Goal: Task Accomplishment & Management: Complete application form

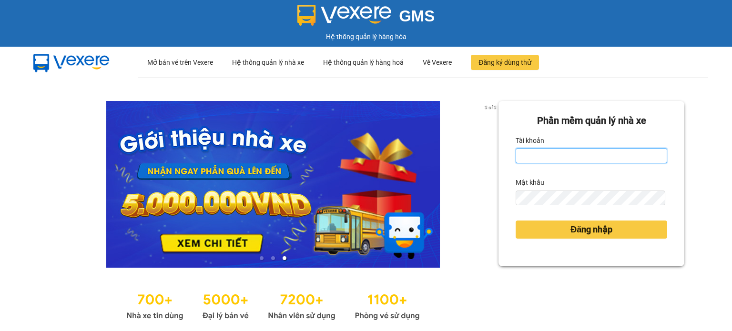
paste input "dhvthh.xevn"
type input "dhvthh.xevn"
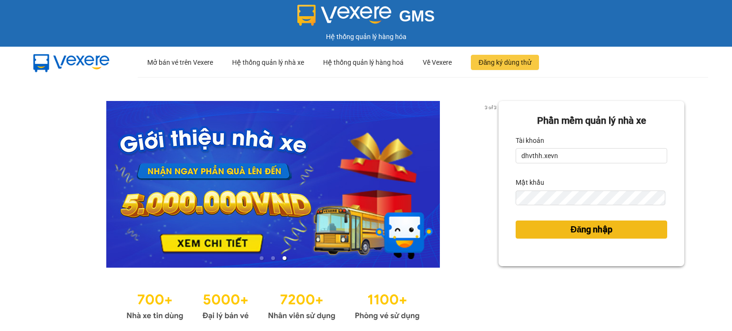
click at [572, 222] on button "Đăng nhập" at bounding box center [590, 230] width 151 height 18
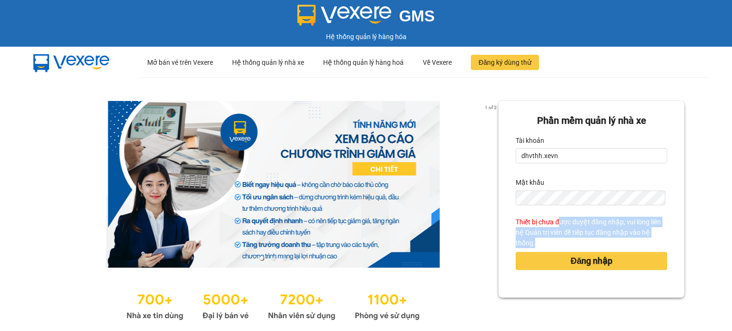
drag, startPoint x: 554, startPoint y: 217, endPoint x: 566, endPoint y: 240, distance: 25.1
click at [566, 240] on div "Thiết bị chưa được duyệt đăng nhập, vui lòng liên hệ Quản trị viên để tiếp tục …" at bounding box center [590, 232] width 151 height 31
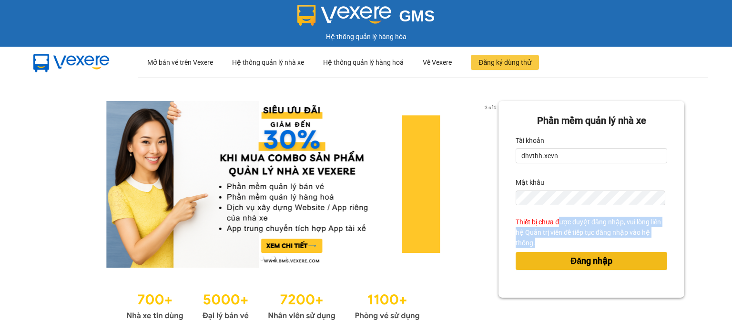
click at [583, 261] on span "Đăng nhập" at bounding box center [591, 260] width 42 height 13
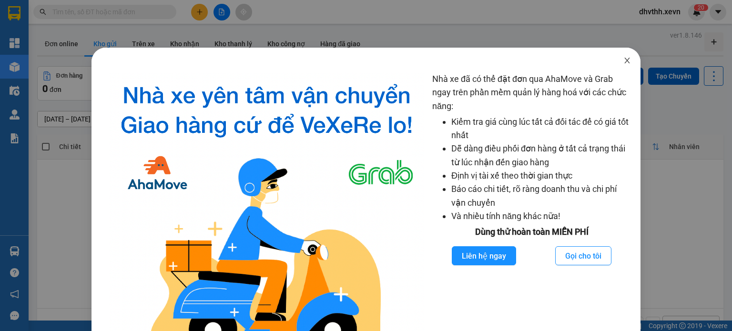
click at [624, 60] on icon "close" at bounding box center [626, 61] width 5 height 6
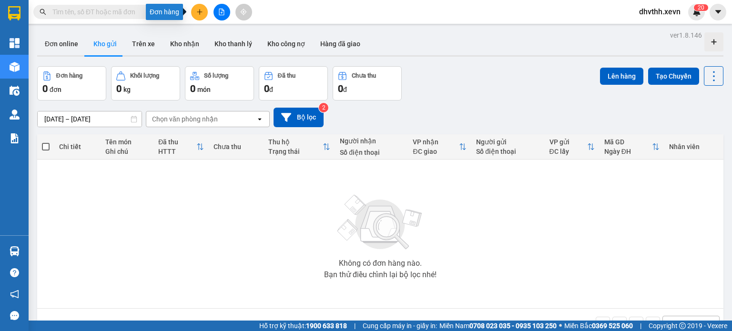
click at [202, 6] on button at bounding box center [199, 12] width 17 height 17
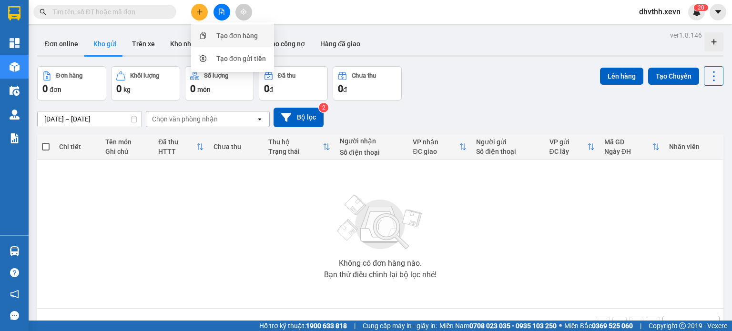
click at [240, 32] on div "Tạo đơn hàng" at bounding box center [236, 35] width 41 height 10
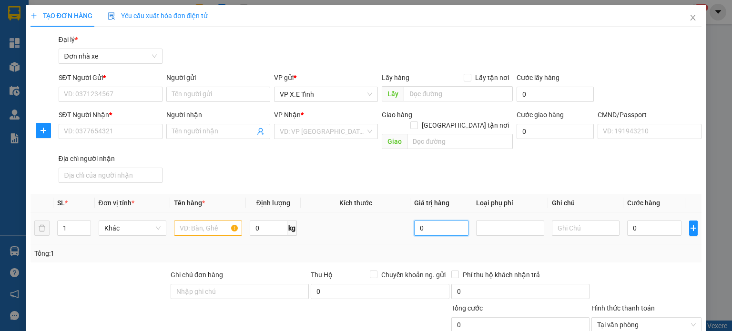
drag, startPoint x: 427, startPoint y: 220, endPoint x: 410, endPoint y: 216, distance: 17.9
click at [414, 221] on input "0" at bounding box center [441, 228] width 54 height 15
drag, startPoint x: 689, startPoint y: 17, endPoint x: 682, endPoint y: 22, distance: 8.8
click at [689, 16] on icon "close" at bounding box center [693, 18] width 8 height 8
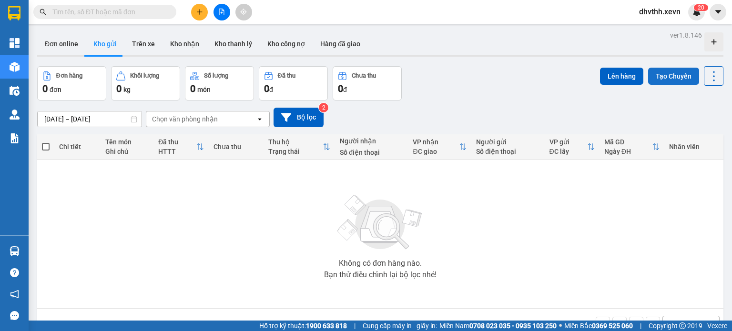
click at [661, 75] on button "Tạo Chuyến" at bounding box center [673, 76] width 51 height 17
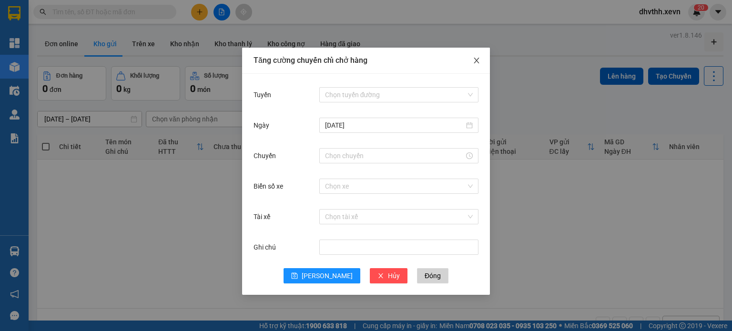
click at [474, 62] on icon "close" at bounding box center [476, 61] width 8 height 8
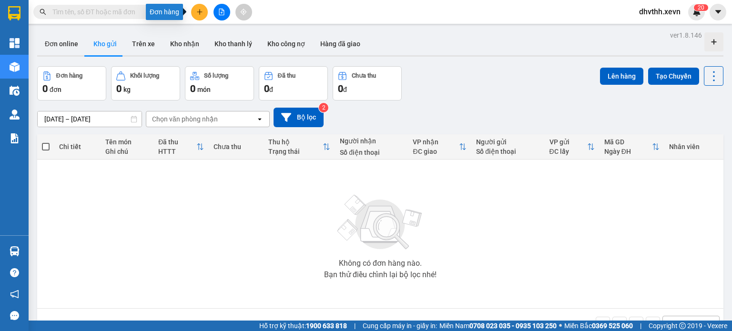
click at [198, 13] on icon "plus" at bounding box center [199, 12] width 7 height 7
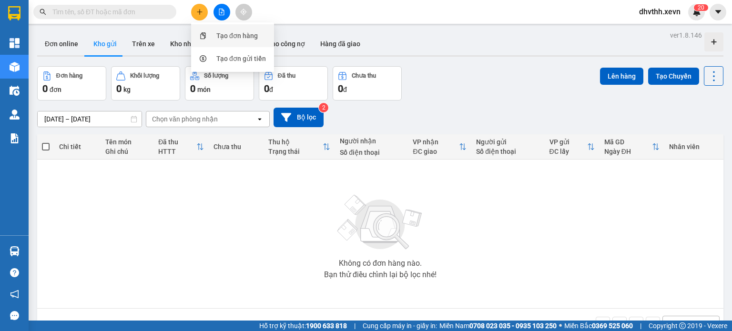
click at [223, 36] on div "Tạo đơn hàng" at bounding box center [236, 35] width 41 height 10
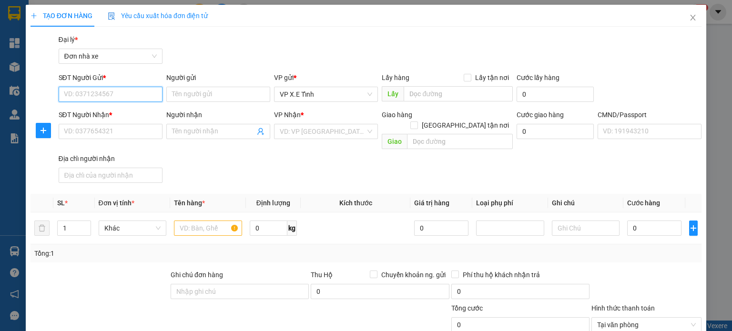
click at [121, 97] on input "SĐT Người Gửi *" at bounding box center [111, 94] width 104 height 15
type input "0965331120"
click at [198, 95] on input "Người gửi" at bounding box center [218, 94] width 104 height 15
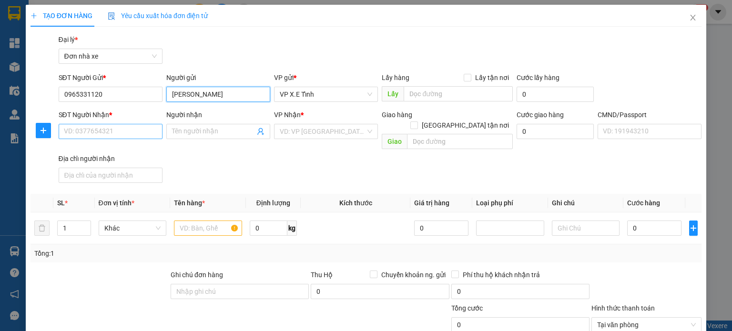
type input "[PERSON_NAME]"
click at [111, 131] on input "SĐT Người Nhận *" at bounding box center [111, 131] width 104 height 15
type input "0943433893"
click at [193, 131] on input "Người nhận" at bounding box center [213, 131] width 83 height 10
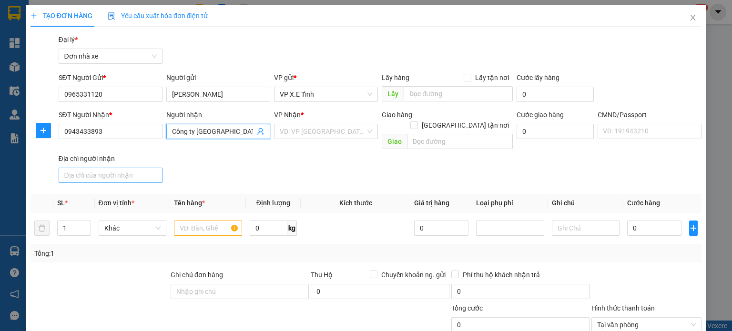
type input "Công ty [GEOGRAPHIC_DATA]"
click at [103, 168] on input "Địa chỉ người nhận" at bounding box center [111, 175] width 104 height 15
click at [366, 93] on span "VP X.E Tỉnh" at bounding box center [326, 94] width 92 height 14
type input "Phường Hoàng Liệt, [GEOGRAPHIC_DATA]"
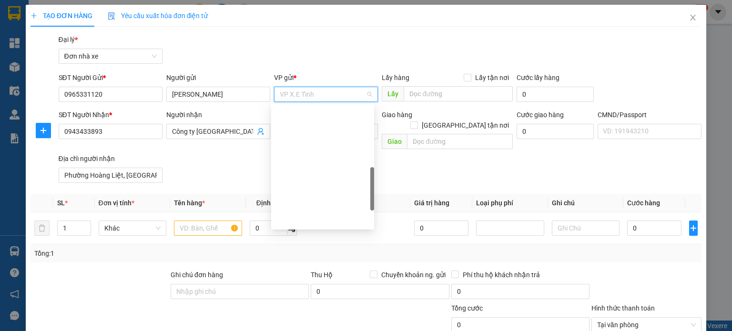
scroll to position [229, 0]
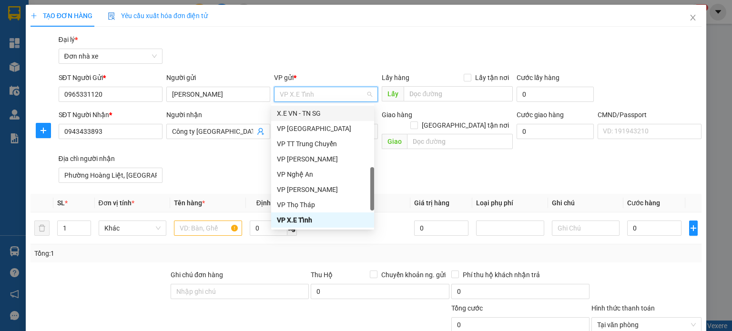
click at [394, 159] on div "SĐT Người Nhận * 0943433893 Người nhận Công ty Long Giang VP Nhận * VD: VP Sài …" at bounding box center [380, 148] width 647 height 77
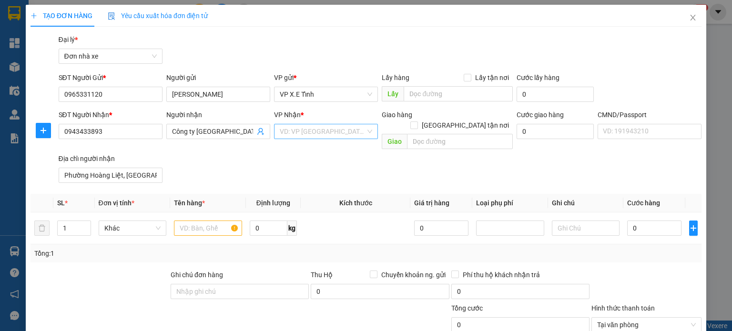
click at [364, 131] on div "VD: VP [GEOGRAPHIC_DATA]" at bounding box center [326, 131] width 104 height 15
type input "VP x."
click at [320, 150] on div "VP X.E Tỉnh" at bounding box center [322, 150] width 91 height 10
click at [211, 221] on input "text" at bounding box center [208, 228] width 68 height 15
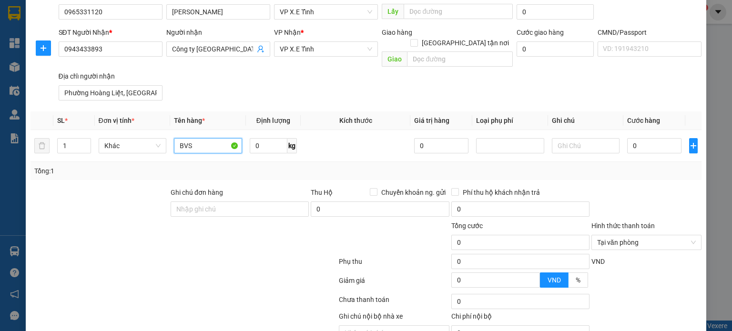
scroll to position [95, 0]
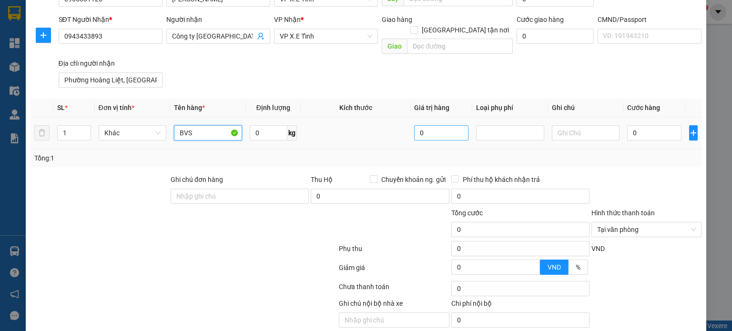
type input "BVS"
drag, startPoint x: 424, startPoint y: 123, endPoint x: 384, endPoint y: 124, distance: 39.5
click at [384, 124] on tr "1 Khác BVS 0 kg 0 0" at bounding box center [365, 133] width 671 height 32
type input "0"
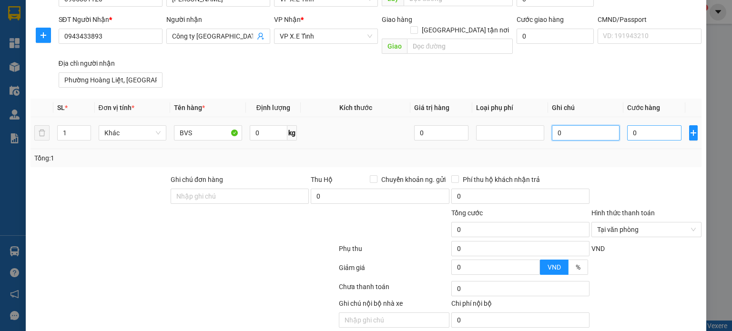
type input "0"
click at [628, 125] on input "0" at bounding box center [654, 132] width 54 height 15
type input "7"
type input "75"
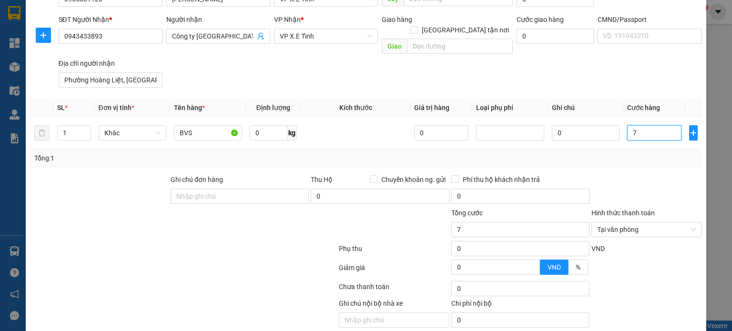
type input "75"
type input "750"
type input "7.500"
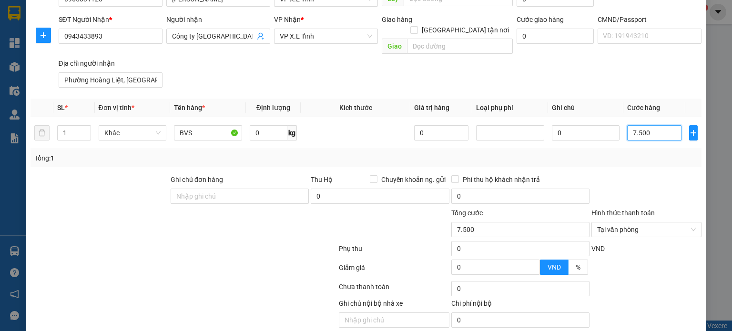
type input "75.000"
type input "750.000"
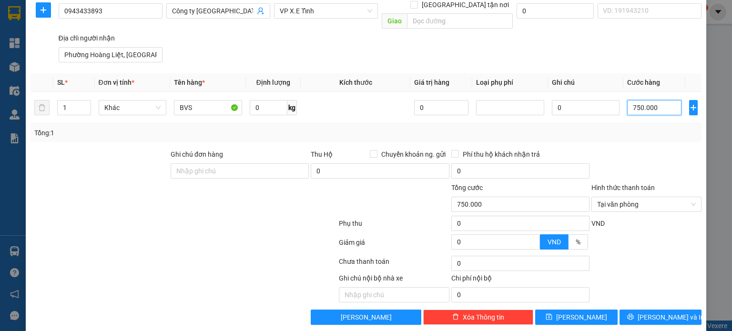
scroll to position [121, 0]
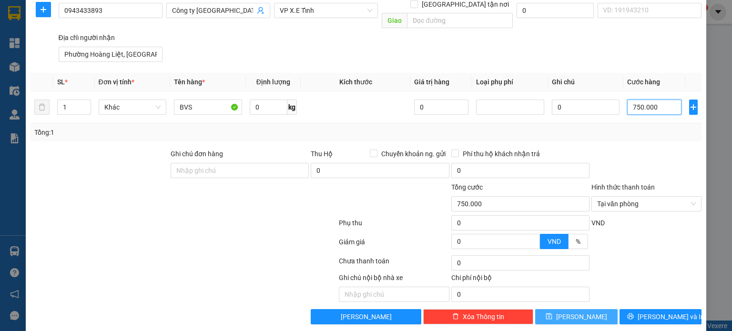
type input "750.000"
click at [571, 311] on span "Lưu" at bounding box center [581, 316] width 51 height 10
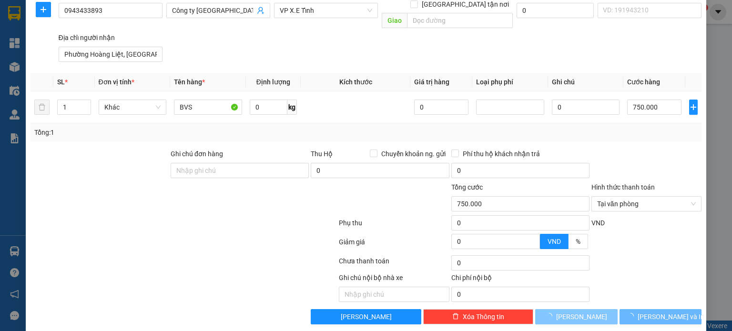
type input "0"
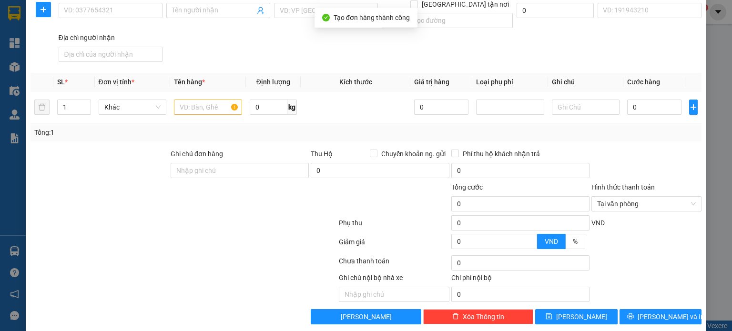
click at [702, 25] on div "TẠO ĐƠN HÀNG Yêu cầu xuất hóa đơn điện tử Transit Pickup Surcharge Ids Transit …" at bounding box center [366, 165] width 732 height 331
click at [704, 42] on div "TẠO ĐƠN HÀNG Yêu cầu xuất hóa đơn điện tử Transit Pickup Surcharge Ids Transit …" at bounding box center [366, 165] width 732 height 331
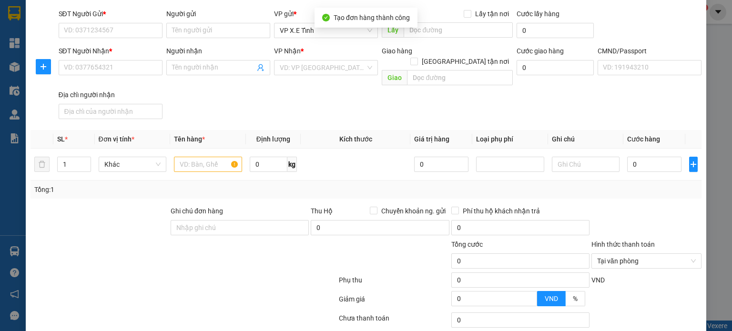
scroll to position [0, 0]
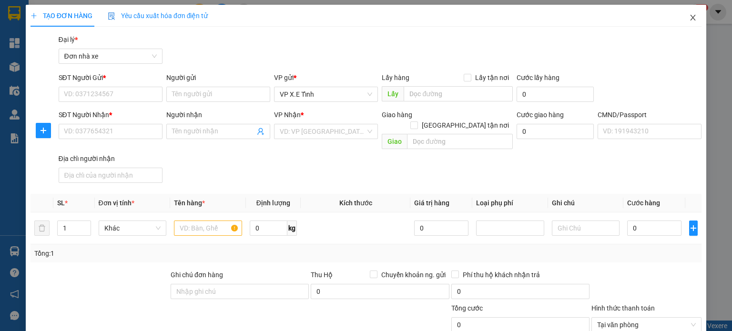
click at [683, 13] on span "Close" at bounding box center [692, 18] width 27 height 27
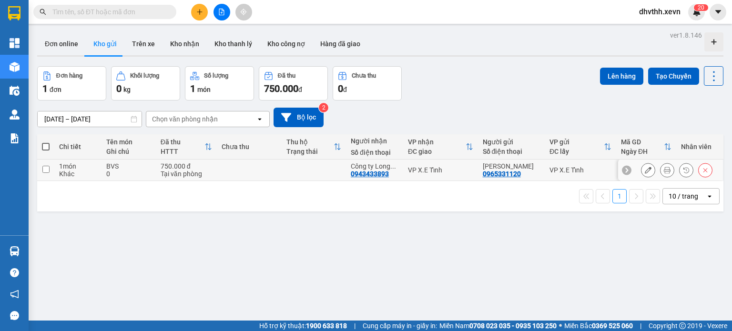
click at [47, 169] on input "checkbox" at bounding box center [45, 169] width 7 height 7
checkbox input "true"
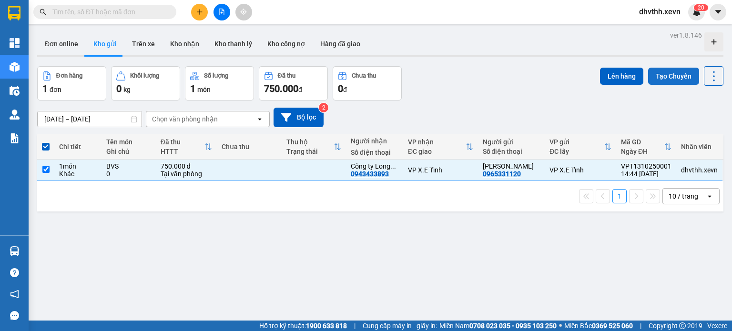
click at [658, 74] on button "Tạo Chuyến" at bounding box center [673, 76] width 51 height 17
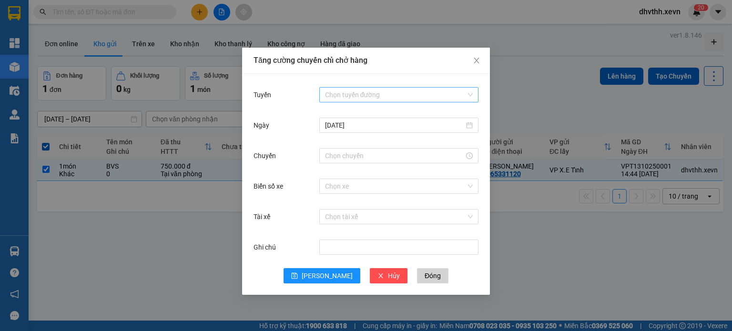
click at [412, 90] on input "Tuyến" at bounding box center [395, 95] width 141 height 14
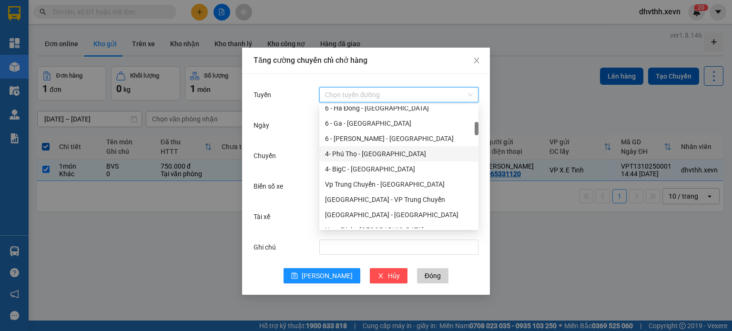
scroll to position [191, 0]
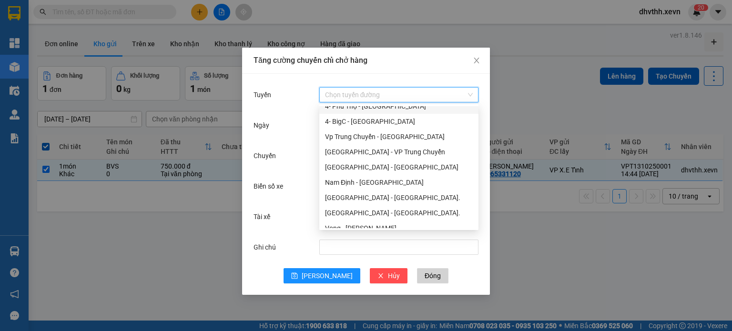
click at [374, 93] on input "Tuyến" at bounding box center [395, 95] width 141 height 14
click at [391, 92] on input "Tuyến" at bounding box center [395, 95] width 141 height 14
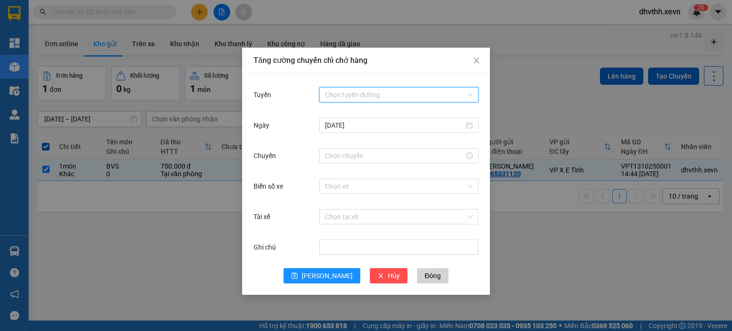
click at [471, 93] on div "Chọn tuyến đường" at bounding box center [398, 94] width 159 height 15
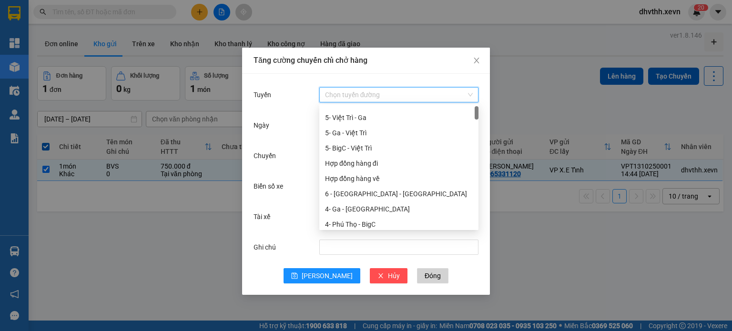
scroll to position [0, 0]
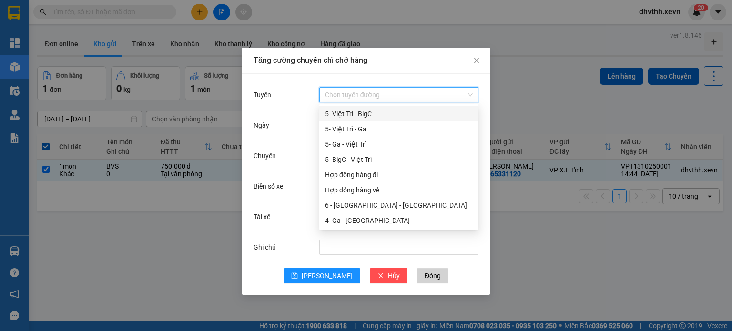
click at [423, 91] on input "Tuyến" at bounding box center [395, 95] width 141 height 14
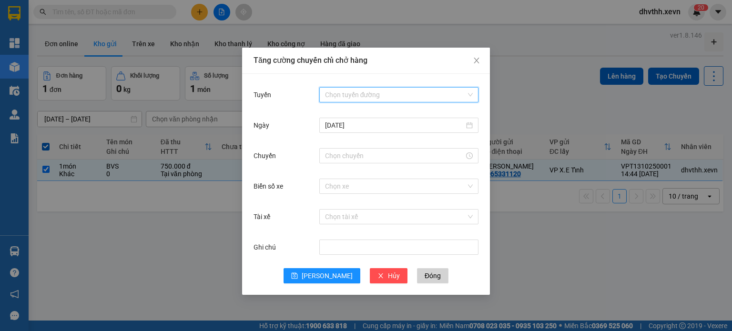
click at [423, 92] on input "Tuyến" at bounding box center [395, 95] width 141 height 14
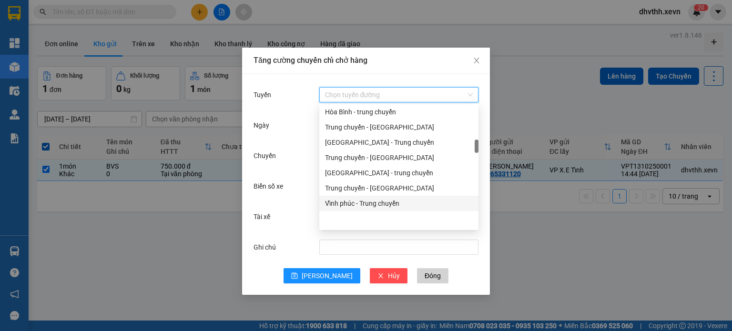
scroll to position [381, 0]
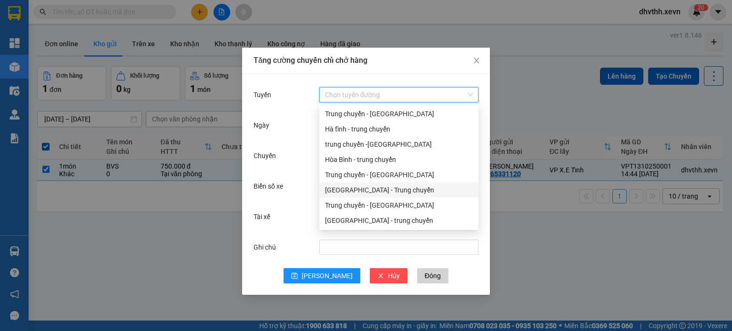
click at [374, 189] on div "Bắc Ninh - Trung chuyển" at bounding box center [399, 190] width 148 height 10
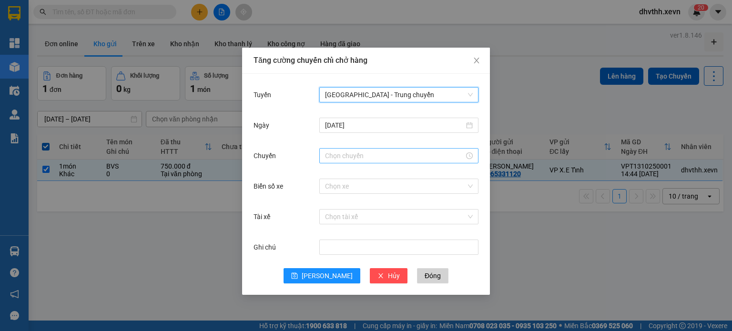
click at [381, 155] on input "Chuyến" at bounding box center [394, 155] width 139 height 10
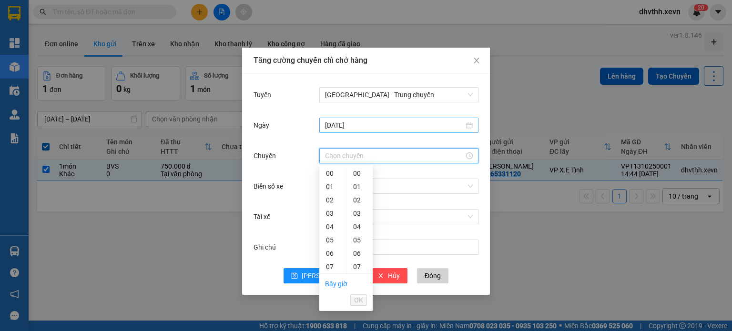
click at [419, 128] on input "[DATE]" at bounding box center [394, 125] width 139 height 10
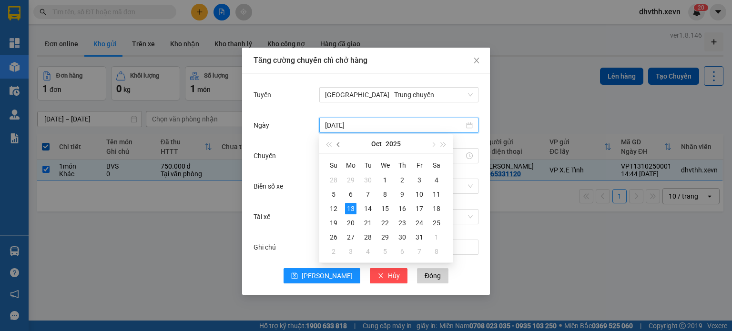
click at [337, 142] on button "button" at bounding box center [338, 143] width 10 height 19
type input "10/09/2025"
click at [390, 192] on div "10" at bounding box center [384, 194] width 11 height 11
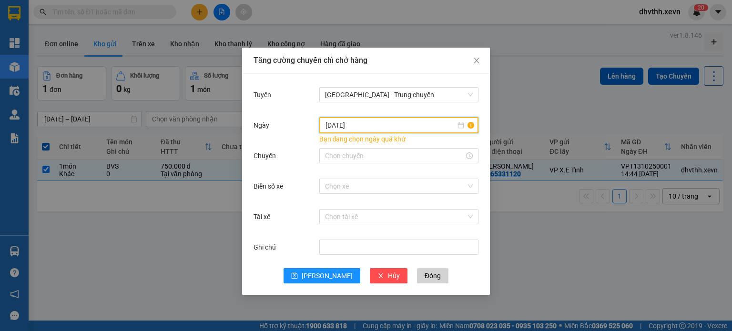
click at [390, 192] on input "Biển số xe" at bounding box center [395, 186] width 141 height 14
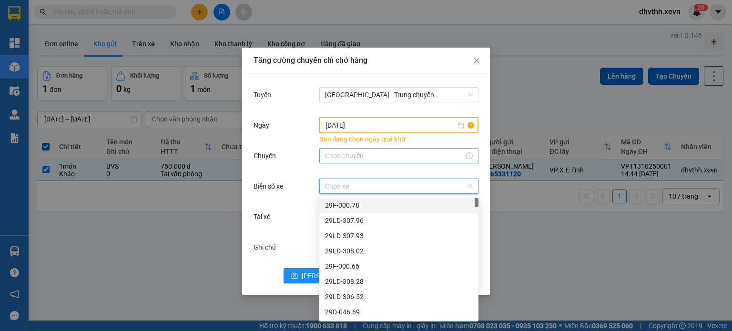
click at [396, 154] on input "Chuyến" at bounding box center [394, 155] width 139 height 10
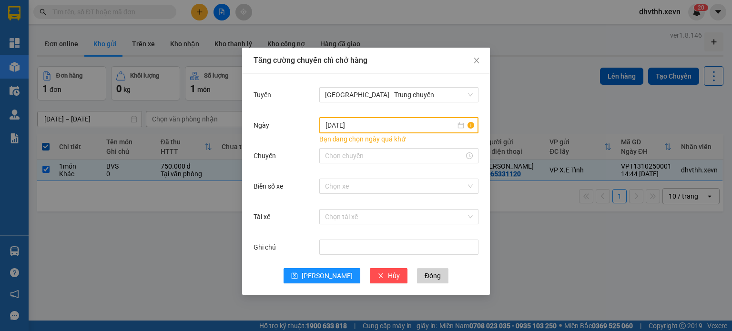
click at [409, 130] on div "10/09/2025" at bounding box center [398, 125] width 159 height 16
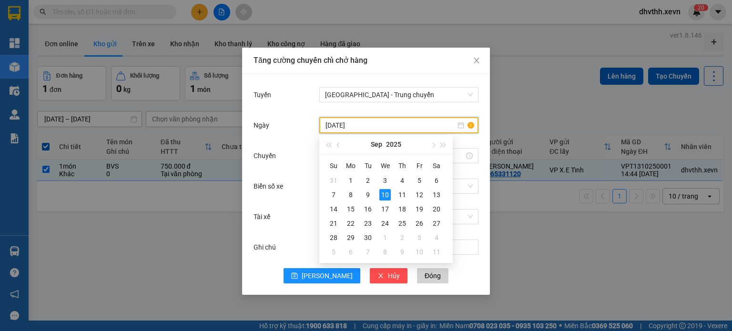
click at [404, 129] on input "10/09/2025" at bounding box center [390, 125] width 130 height 10
click at [301, 156] on div "Chuyến" at bounding box center [286, 155] width 66 height 19
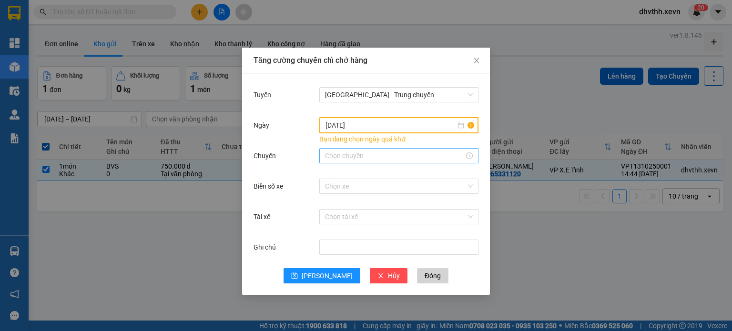
click at [355, 155] on input "Chuyến" at bounding box center [394, 155] width 139 height 10
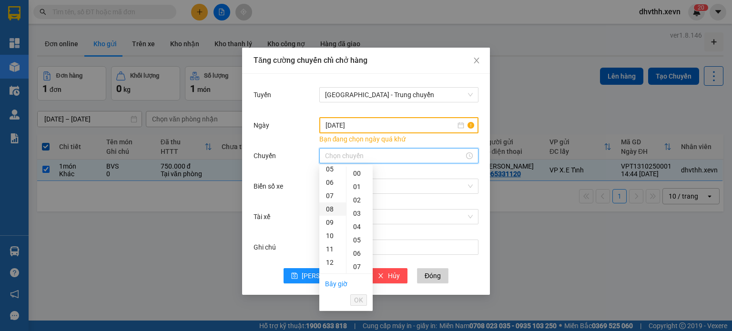
scroll to position [95, 0]
click at [328, 184] on div "08" at bounding box center [332, 184] width 27 height 13
type input "08:00"
click at [386, 174] on div "Chuyến" at bounding box center [365, 161] width 225 height 30
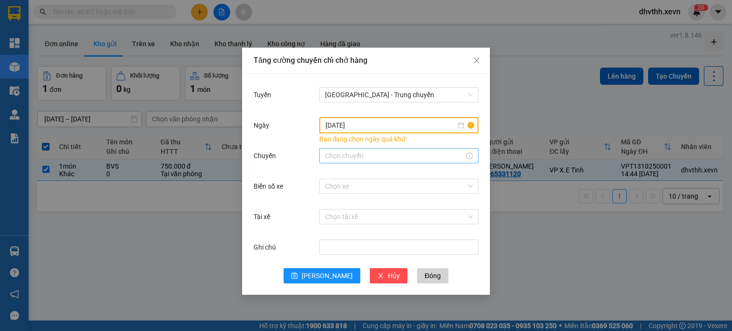
click at [374, 161] on div at bounding box center [398, 155] width 159 height 15
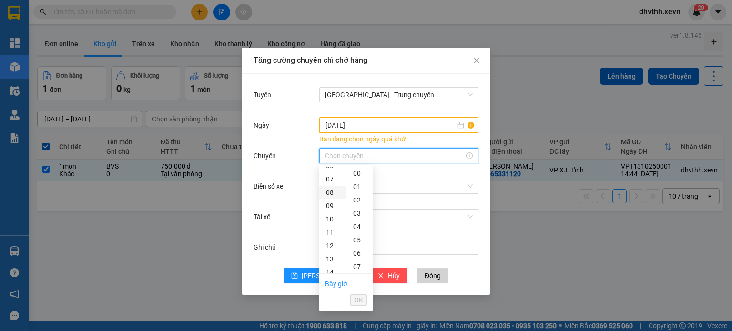
click at [334, 193] on div "08" at bounding box center [332, 192] width 27 height 13
type input "08:00"
click at [351, 175] on div "00" at bounding box center [359, 173] width 26 height 13
click at [354, 173] on div "00" at bounding box center [359, 173] width 26 height 13
click at [358, 300] on span "OK" at bounding box center [358, 300] width 9 height 10
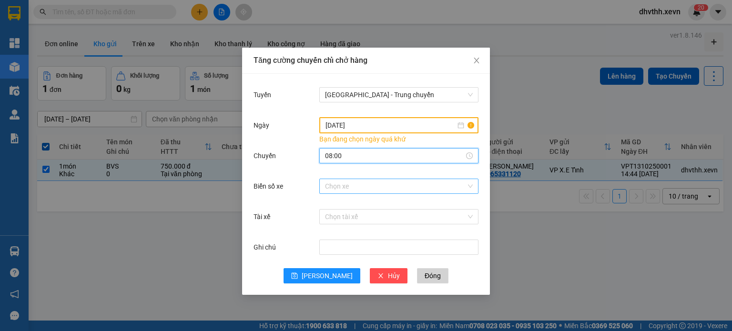
click at [366, 189] on input "Biển số xe" at bounding box center [395, 186] width 141 height 14
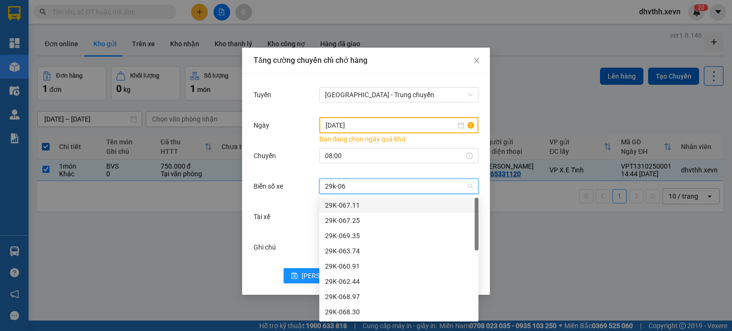
type input "29k-069"
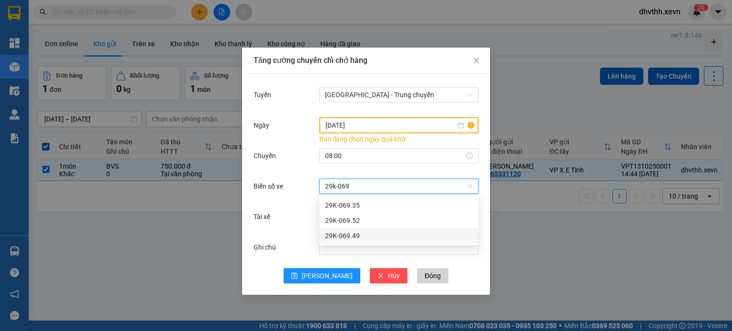
click at [348, 232] on div "29K-069.49" at bounding box center [399, 236] width 148 height 10
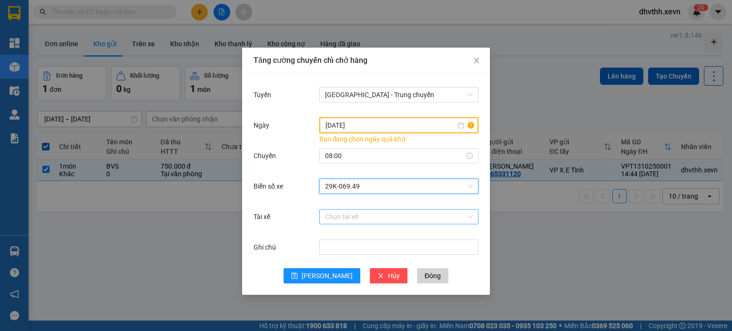
click at [347, 216] on input "Tài xế" at bounding box center [395, 217] width 141 height 14
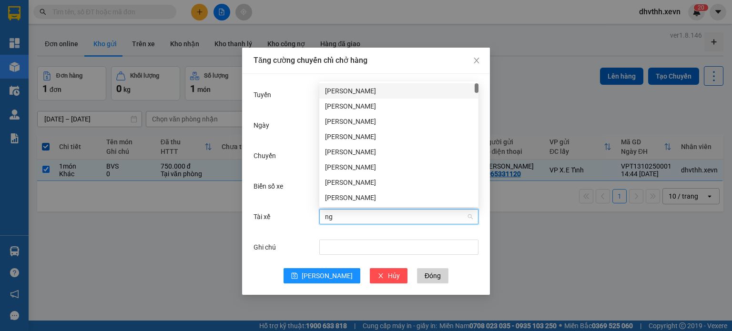
type input "n"
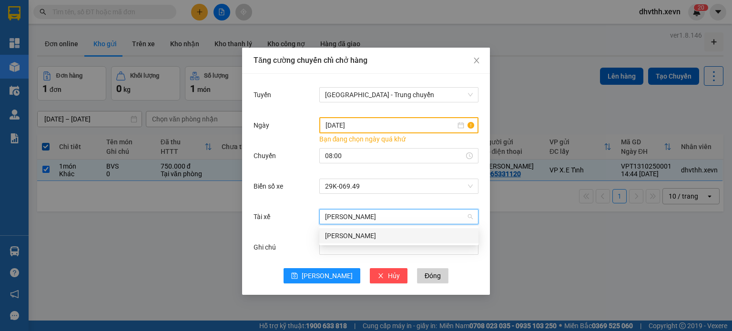
type input "lê đình"
click at [386, 240] on div "[PERSON_NAME]" at bounding box center [399, 236] width 148 height 10
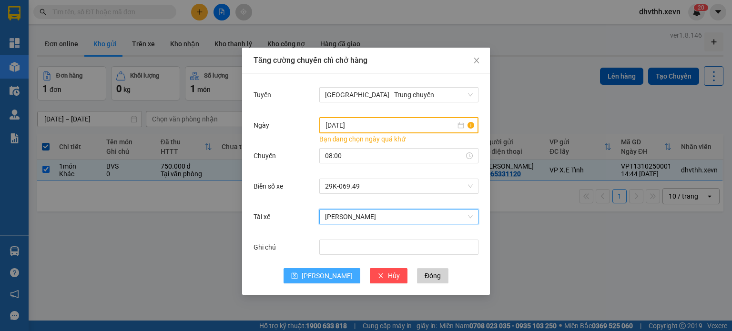
click at [321, 274] on span "Lưu" at bounding box center [326, 276] width 51 height 10
click at [444, 123] on input "10/09/2025" at bounding box center [390, 125] width 130 height 10
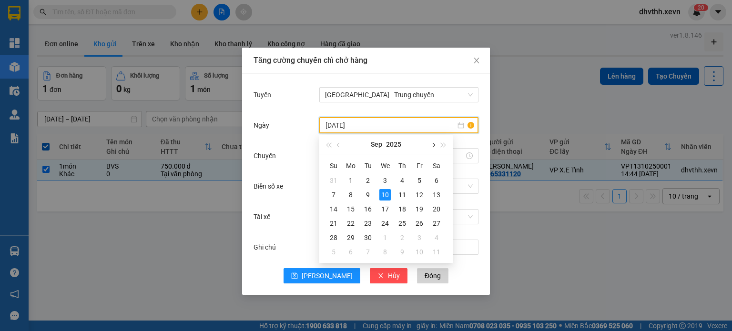
click at [435, 144] on button "button" at bounding box center [432, 144] width 10 height 19
type input "[DATE]"
click at [356, 209] on td "13" at bounding box center [350, 209] width 17 height 14
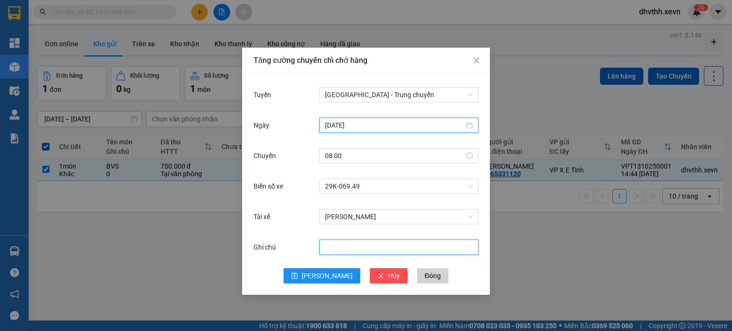
click at [349, 244] on input "Ghi chú" at bounding box center [398, 247] width 159 height 15
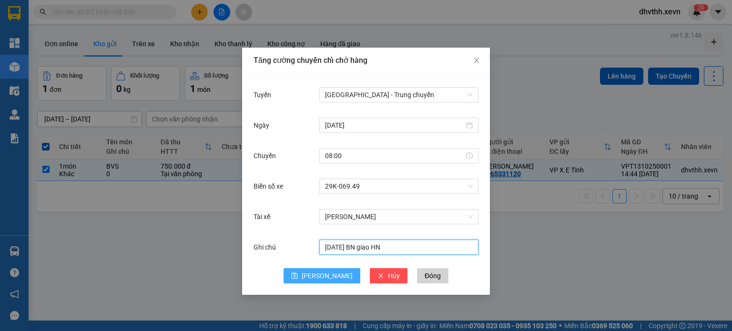
type input "10/9/2025 BN giao HN"
click at [298, 276] on icon "save" at bounding box center [294, 275] width 7 height 7
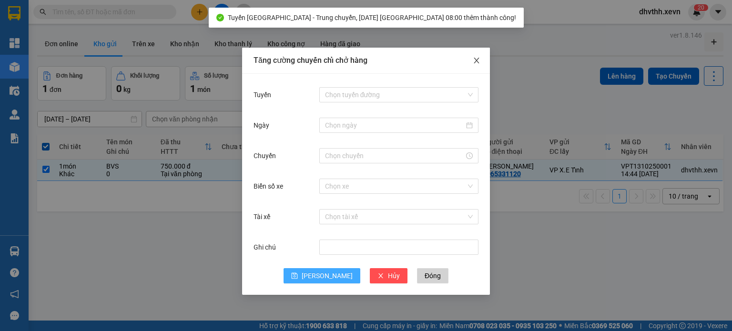
click at [477, 65] on span "Close" at bounding box center [476, 61] width 27 height 27
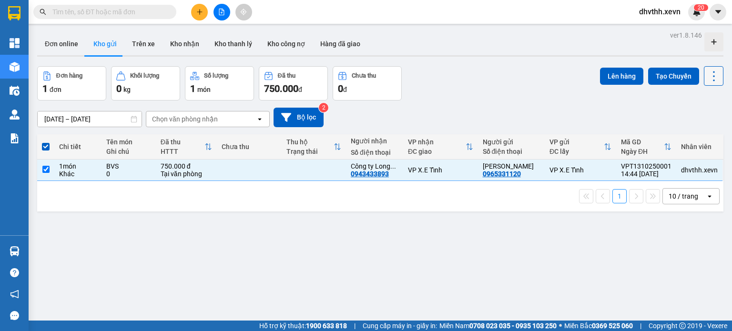
click at [708, 80] on icon at bounding box center [713, 76] width 13 height 13
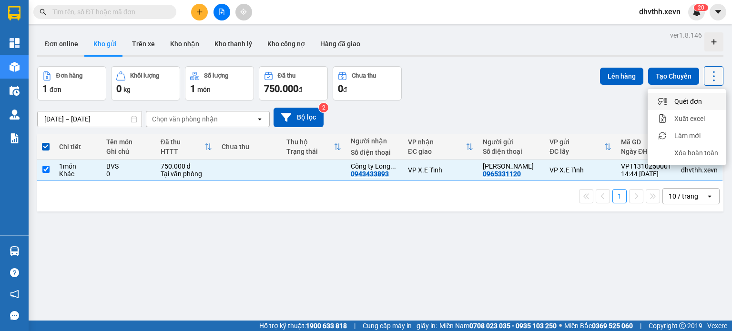
click at [707, 80] on icon at bounding box center [713, 76] width 13 height 13
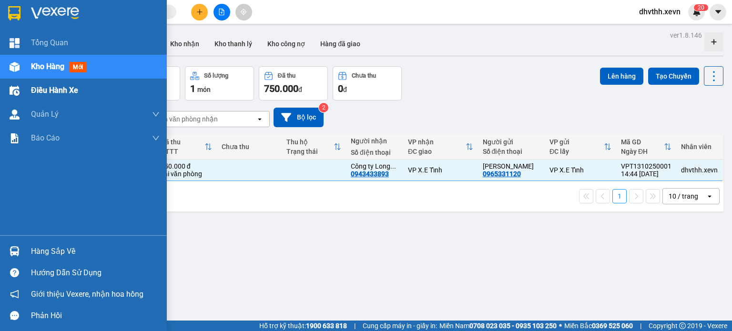
click at [39, 84] on div "Điều hành xe" at bounding box center [95, 91] width 129 height 24
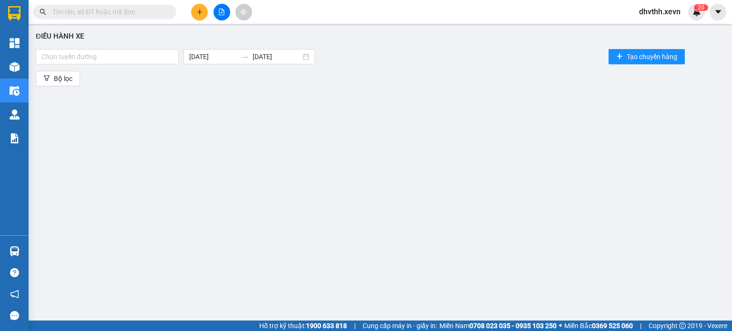
click at [191, 94] on div "Điều hành xe Chọn tuyến đường 13/10/2025 13/10/2025 Tạo chuyến hàng Bộ lọc" at bounding box center [379, 173] width 693 height 288
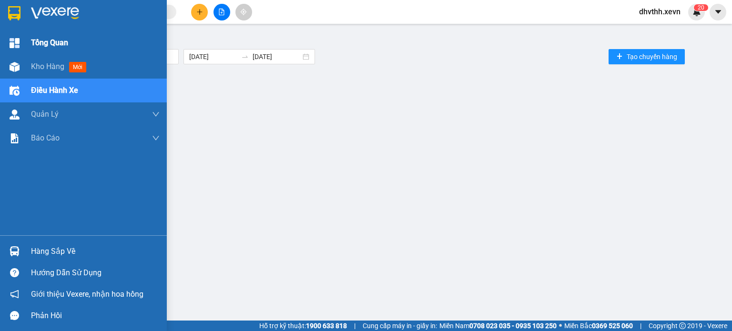
click at [18, 49] on div at bounding box center [14, 43] width 17 height 17
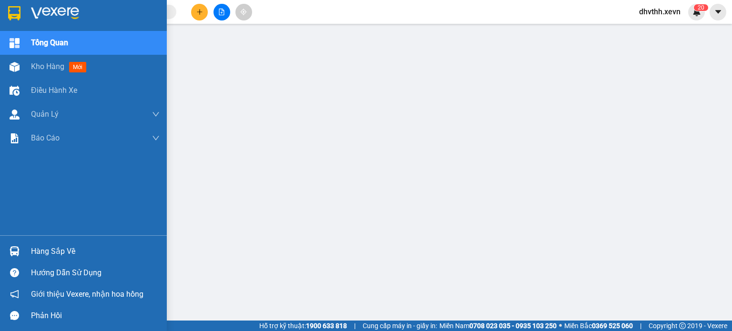
click at [19, 65] on div at bounding box center [14, 67] width 17 height 17
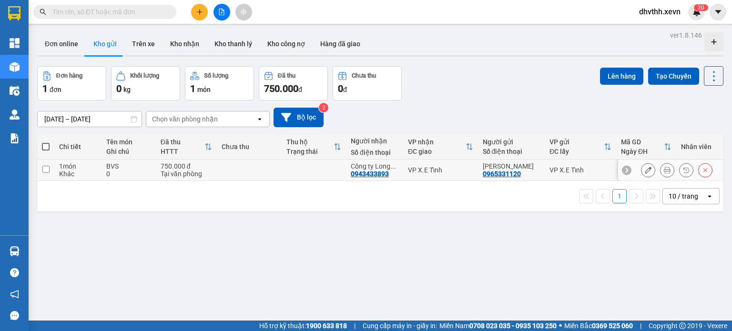
click at [634, 166] on tr "1 món Khác BVS 0 750.000 đ Tại văn phòng Công ty Long ... 0943433893 VP X.E Tỉn…" at bounding box center [380, 170] width 686 height 21
checkbox input "true"
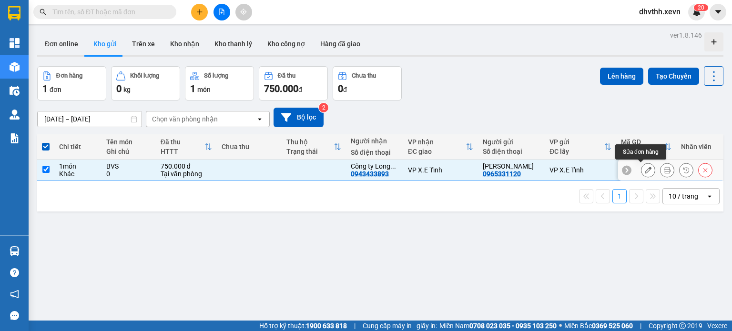
click at [644, 167] on icon at bounding box center [647, 170] width 7 height 7
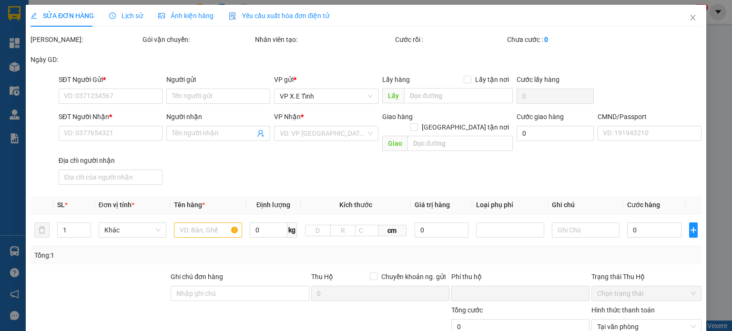
type input "0965331120"
type input "[PERSON_NAME]"
type input "0943433893"
type input "Công ty [GEOGRAPHIC_DATA]"
type input "Phường Hoàng Liệt, [GEOGRAPHIC_DATA]"
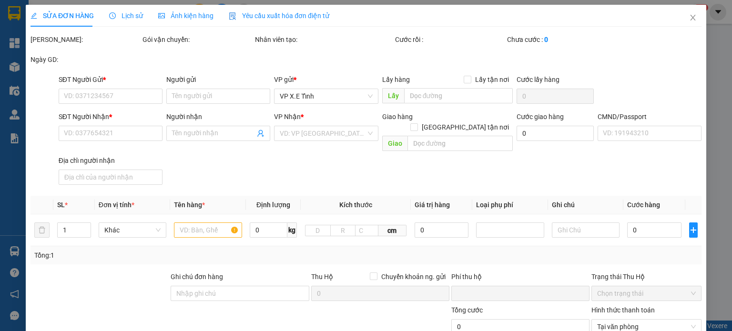
type input "0"
type input "750.000"
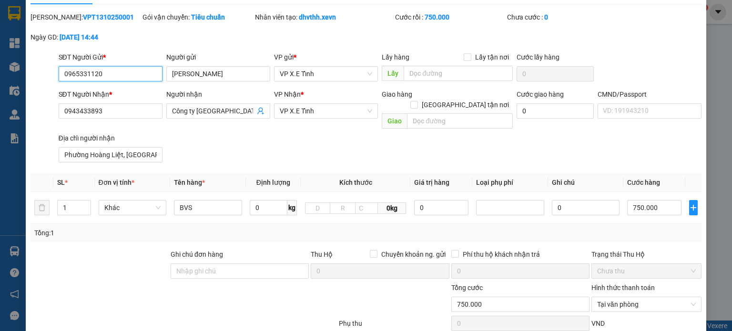
scroll to position [123, 0]
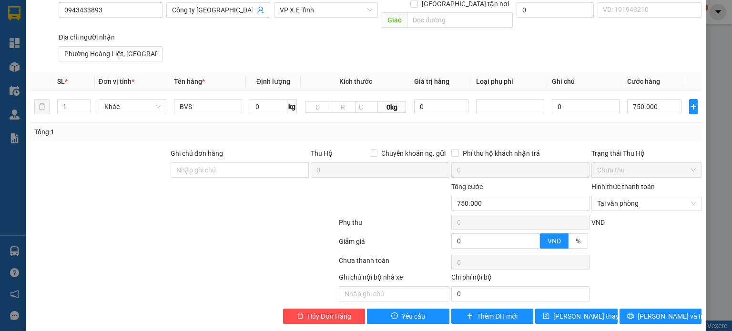
click at [714, 181] on div "SỬA ĐƠN HÀNG Lịch sử Ảnh kiện hàng Yêu cầu xuất hóa đơn điện tử Total Paid Fee …" at bounding box center [366, 165] width 732 height 331
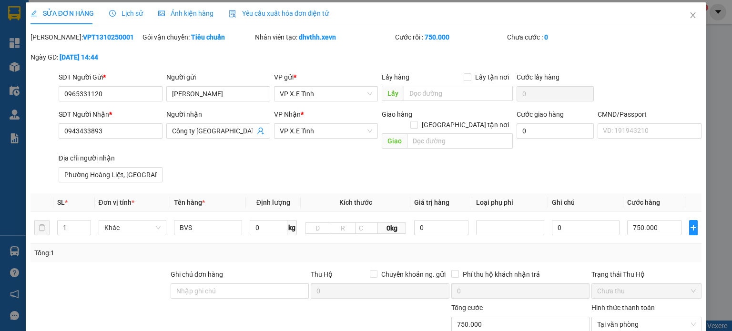
scroll to position [0, 0]
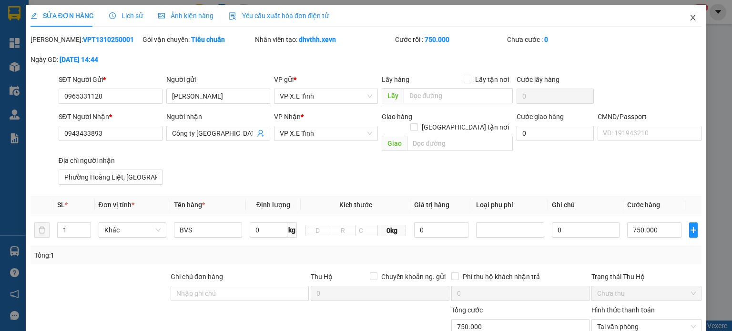
click at [690, 16] on span "Close" at bounding box center [692, 18] width 27 height 27
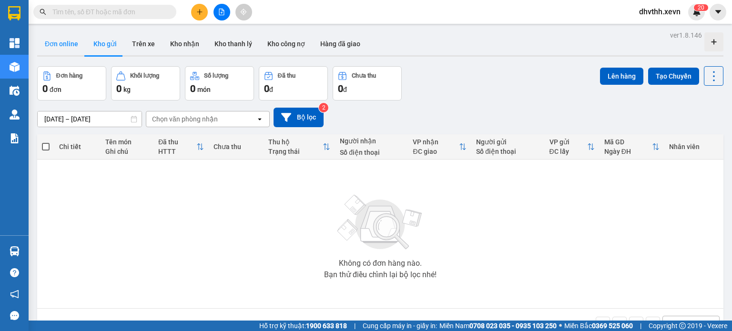
click at [70, 47] on button "Đơn online" at bounding box center [61, 43] width 49 height 23
type input "[DATE] – [DATE]"
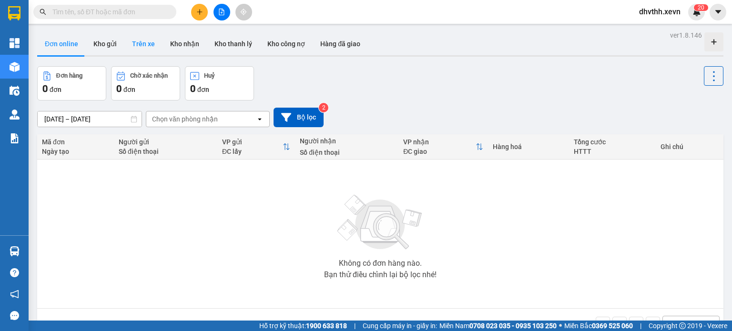
click at [141, 41] on button "Trên xe" at bounding box center [143, 43] width 38 height 23
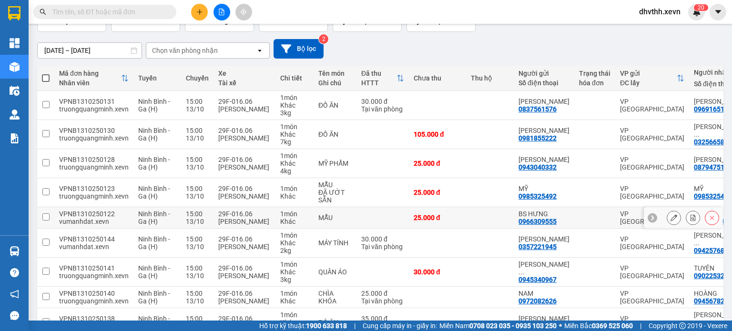
scroll to position [95, 0]
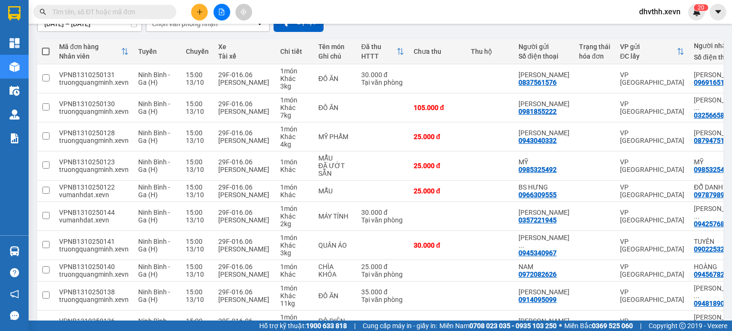
click at [148, 17] on input "text" at bounding box center [108, 12] width 112 height 10
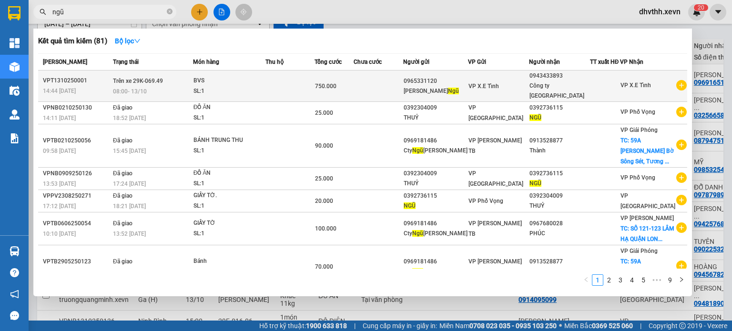
type input "ngũ"
click at [589, 80] on div "0943433893" at bounding box center [559, 76] width 60 height 10
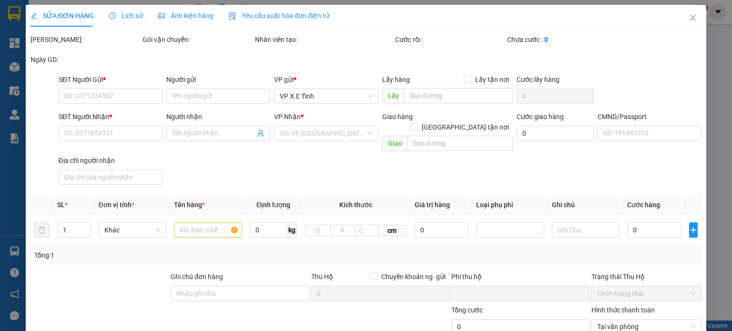
type input "0965331120"
type input "[PERSON_NAME]"
type input "0943433893"
type input "Công ty [GEOGRAPHIC_DATA]"
type input "Phường Hoàng Liệt, [GEOGRAPHIC_DATA]"
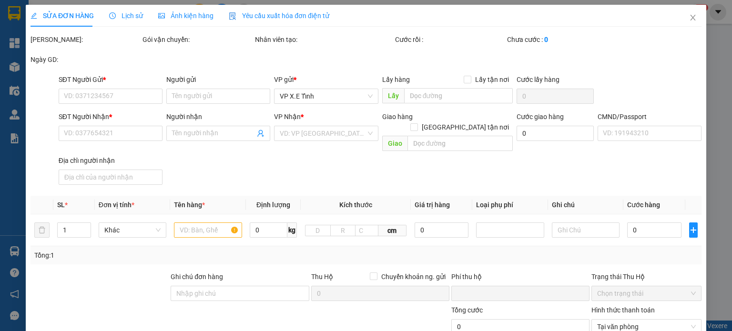
type input "0"
type input "750.000"
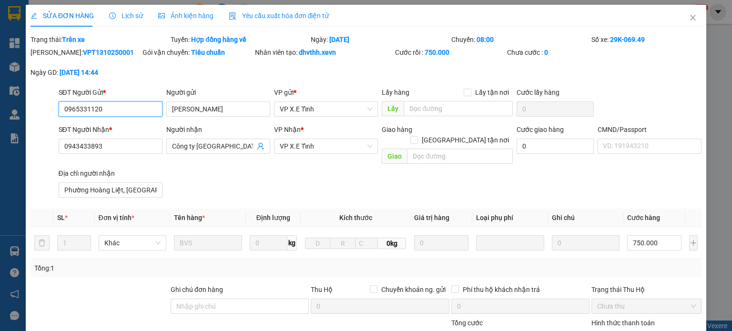
scroll to position [136, 0]
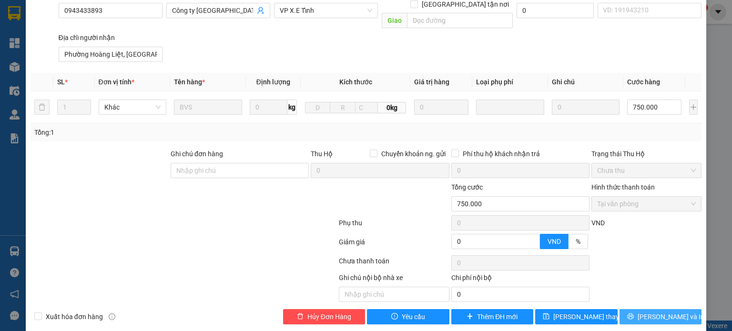
click at [653, 311] on span "[PERSON_NAME] và In" at bounding box center [670, 316] width 67 height 10
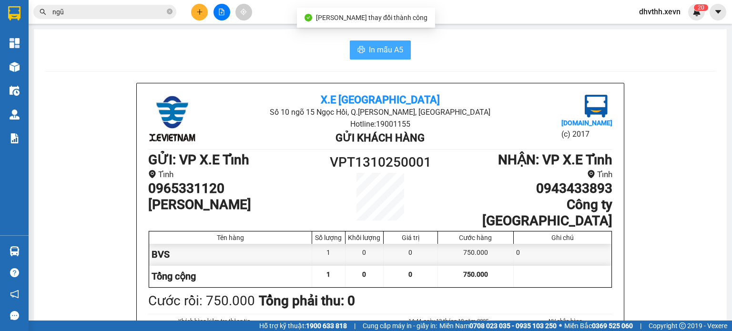
click at [385, 51] on span "In mẫu A5" at bounding box center [386, 50] width 34 height 12
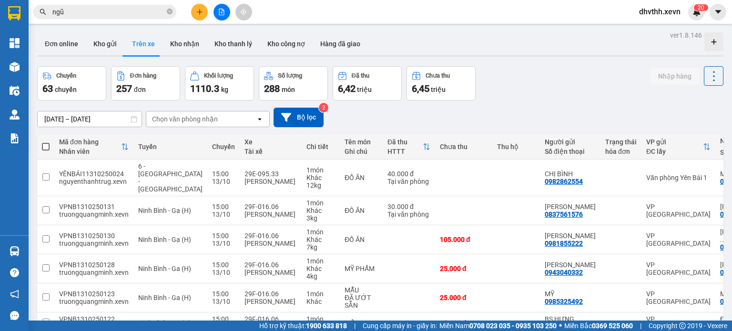
click at [563, 70] on div "Chuyến 63 chuyến Đơn hàng 257 đơn Khối lượng 1110.3 kg Số lượng 288 món Đã thu …" at bounding box center [380, 83] width 686 height 34
click at [163, 12] on input "text" at bounding box center [108, 12] width 112 height 10
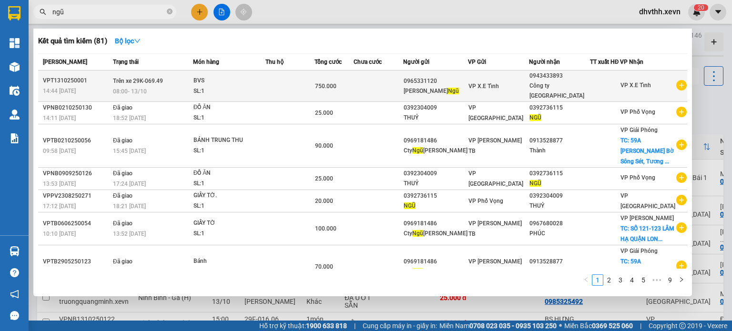
type input "ngũ"
click at [444, 78] on div "0965331120" at bounding box center [435, 81] width 64 height 10
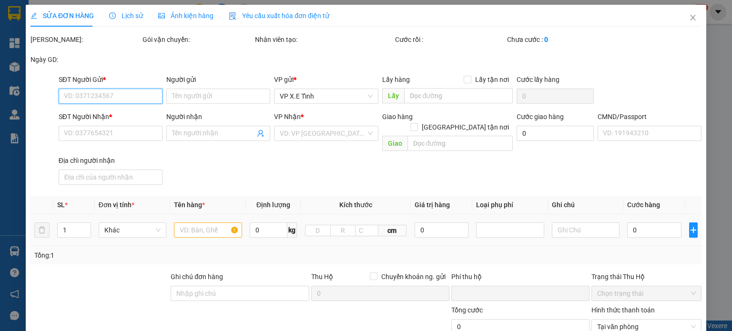
type input "0965331120"
type input "[PERSON_NAME]"
type input "0943433893"
type input "Công ty [GEOGRAPHIC_DATA]"
type input "Phường Hoàng Liệt, [GEOGRAPHIC_DATA]"
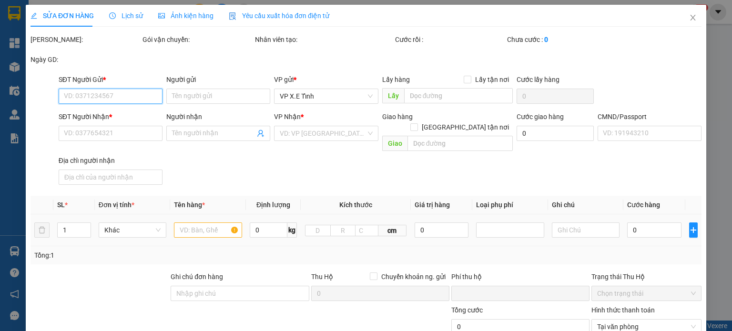
type input "0"
type input "750.000"
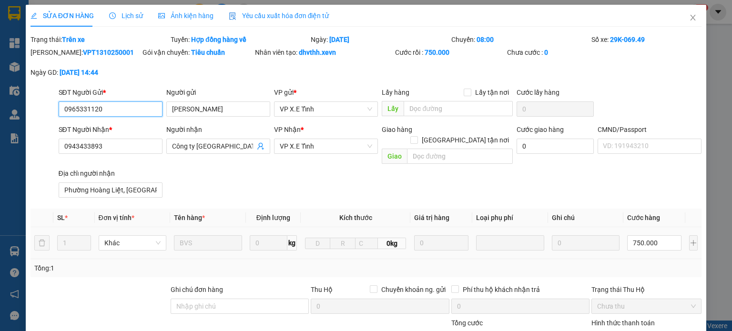
scroll to position [136, 0]
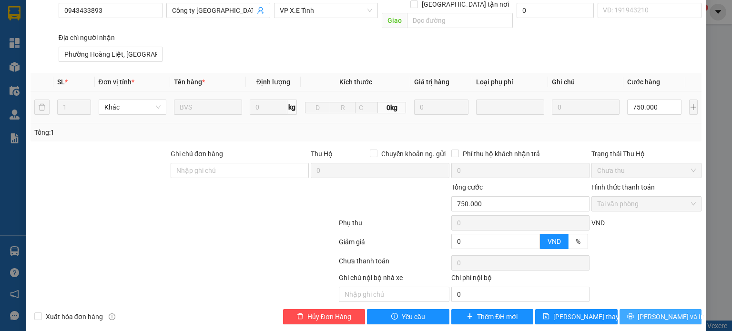
click at [653, 311] on span "[PERSON_NAME] và In" at bounding box center [670, 316] width 67 height 10
